Goal: Task Accomplishment & Management: Complete application form

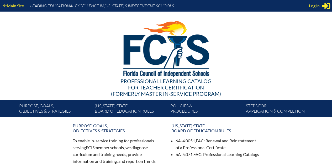
click at [318, 7] on span "Log in" at bounding box center [314, 6] width 11 height 6
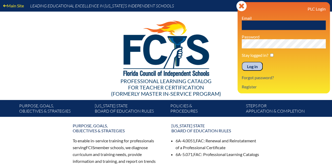
click at [266, 27] on input "text" at bounding box center [284, 24] width 84 height 9
type input "[EMAIL_ADDRESS][DOMAIN_NAME]"
click at [255, 66] on input "Log in" at bounding box center [252, 66] width 21 height 9
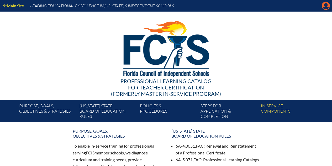
click at [325, 5] on icon "Manage account" at bounding box center [326, 6] width 8 height 8
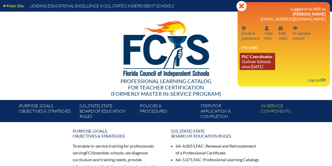
click at [263, 63] on link "PLC Coordinator Gulliver Schools since 2017 Jun 27" at bounding box center [257, 61] width 35 height 17
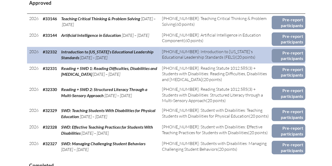
scroll to position [263, 0]
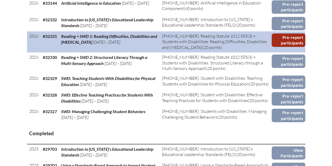
click at [288, 36] on link "Pre-report participants" at bounding box center [288, 39] width 33 height 13
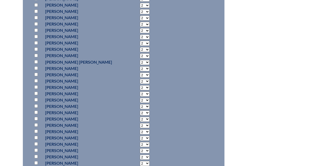
scroll to position [1444, 0]
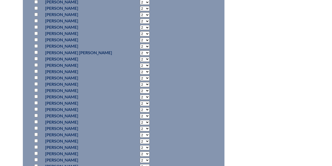
click at [36, 107] on input "checkbox" at bounding box center [35, 108] width 3 height 3
checkbox input "true"
click at [140, 108] on select "2 3 4 5 6 7 8 9 10 11 12 13 14 15 16 17 18 19 20 0" at bounding box center [145, 109] width 10 height 5
select select "20"
click at [140, 107] on select "2 3 4 5 6 7 8 9 10 11 12 13 14 15 16 17 18 19 20 0" at bounding box center [145, 109] width 10 height 5
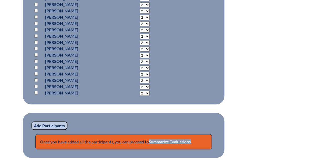
scroll to position [1969, 0]
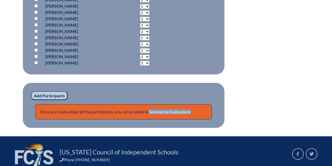
click at [54, 96] on input "Add Participants" at bounding box center [49, 95] width 36 height 9
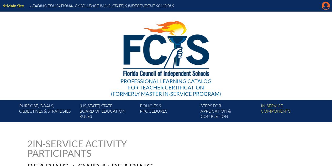
click at [323, 6] on icon at bounding box center [326, 6] width 8 height 8
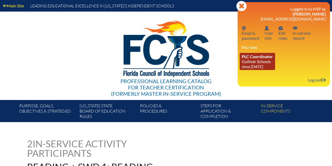
click at [262, 57] on span "PLC Coordinator" at bounding box center [257, 56] width 31 height 5
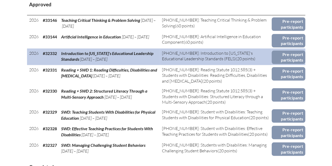
scroll to position [236, 0]
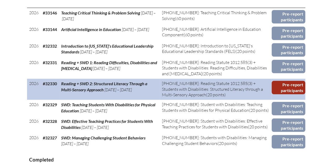
click at [296, 87] on link "Pre-report participants" at bounding box center [288, 87] width 33 height 13
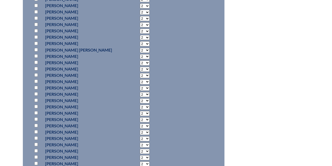
scroll to position [1523, 0]
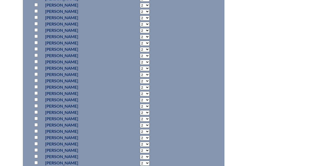
click at [35, 29] on input "checkbox" at bounding box center [35, 29] width 3 height 3
checkbox input "true"
click at [143, 30] on select "2 3 4 5 6 7 8 9 10 11 12 13 14 15 16 17 18 19 20 0" at bounding box center [145, 30] width 10 height 5
select select "20"
click at [140, 28] on select "2 3 4 5 6 7 8 9 10 11 12 13 14 15 16 17 18 19 20 0" at bounding box center [145, 30] width 10 height 5
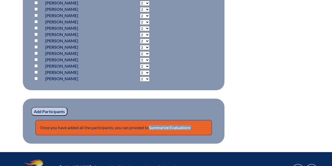
scroll to position [2015, 0]
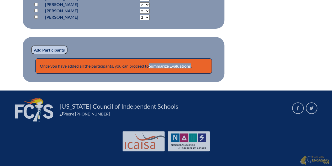
click at [54, 48] on input "Add Participants" at bounding box center [49, 49] width 36 height 9
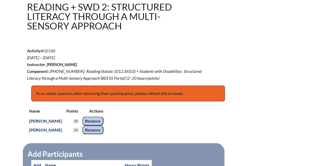
scroll to position [180, 0]
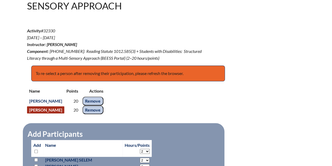
click at [50, 111] on link "[PERSON_NAME]" at bounding box center [45, 109] width 37 height 7
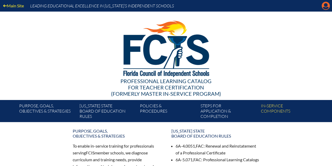
click at [324, 8] on icon "Manage account" at bounding box center [326, 6] width 8 height 8
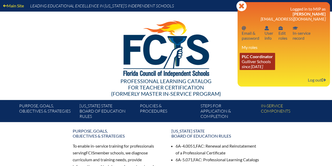
click at [248, 60] on link "PLC Coordinator Gulliver Schools since [DATE]" at bounding box center [257, 61] width 35 height 17
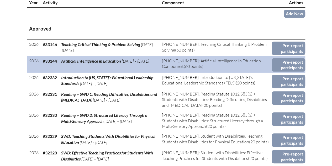
scroll to position [210, 0]
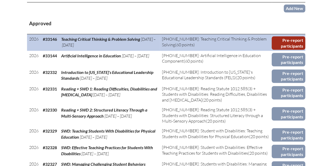
click at [286, 41] on link "Pre-report participants" at bounding box center [288, 42] width 33 height 13
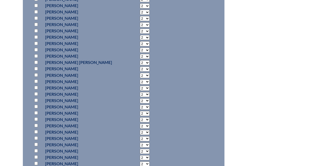
scroll to position [1444, 0]
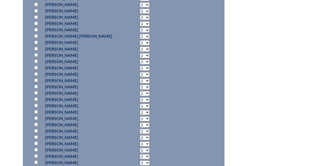
click at [35, 92] on input "checkbox" at bounding box center [35, 92] width 3 height 3
checkbox input "true"
click at [145, 92] on select "2 3 4 5 6 7 8 9 10 11 12 13 14 15 16 17 18 19 20 21 22 23" at bounding box center [145, 93] width 10 height 5
select select "33"
click at [140, 91] on select "2 3 4 5 6 7 8 9 10 11 12 13 14 15 16 17 18 19 20 21 22 23" at bounding box center [145, 93] width 10 height 5
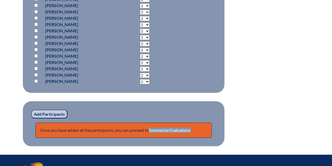
scroll to position [1943, 0]
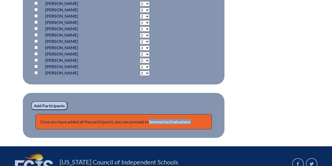
click at [57, 106] on input "Add Participants" at bounding box center [49, 105] width 36 height 9
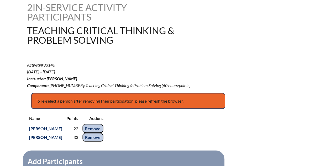
scroll to position [138, 0]
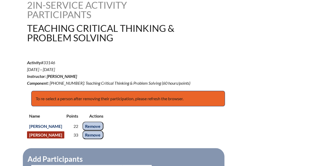
click at [59, 134] on link "[PERSON_NAME]" at bounding box center [45, 134] width 37 height 7
